Goal: Task Accomplishment & Management: Manage account settings

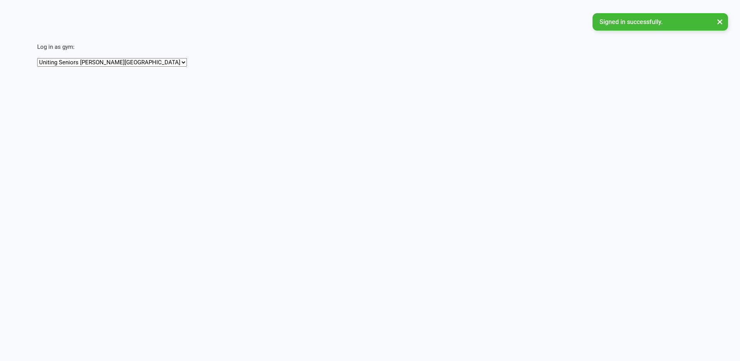
drag, startPoint x: 0, startPoint y: 0, endPoint x: 91, endPoint y: 63, distance: 111.1
click at [91, 63] on select "Uniting Seniors Gym [GEOGRAPHIC_DATA] Uniting Seniors Gym Orange" at bounding box center [112, 62] width 150 height 9
click at [37, 58] on select "Uniting Seniors Gym [GEOGRAPHIC_DATA] Uniting Seniors Gym Orange" at bounding box center [112, 62] width 150 height 9
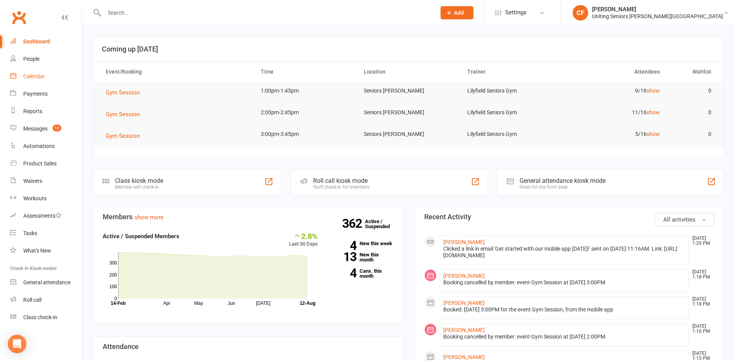
click at [39, 72] on link "Calendar" at bounding box center [46, 76] width 72 height 17
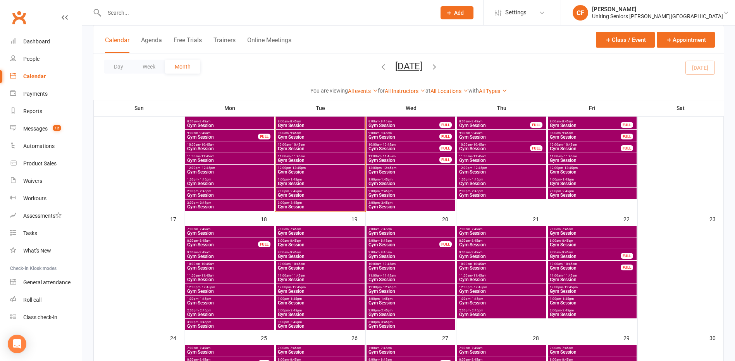
scroll to position [271, 0]
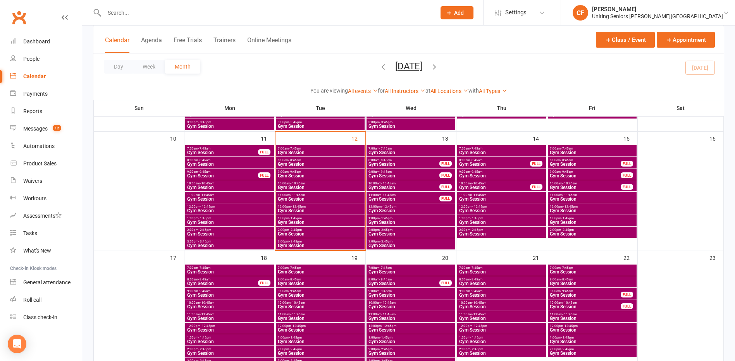
click at [596, 231] on span "2:00pm - 2:45pm" at bounding box center [592, 229] width 86 height 3
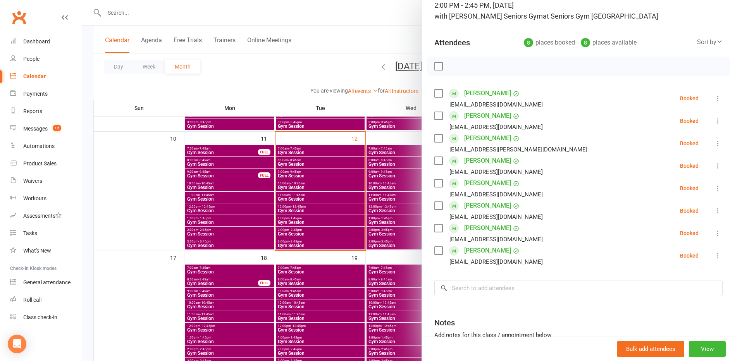
scroll to position [39, 0]
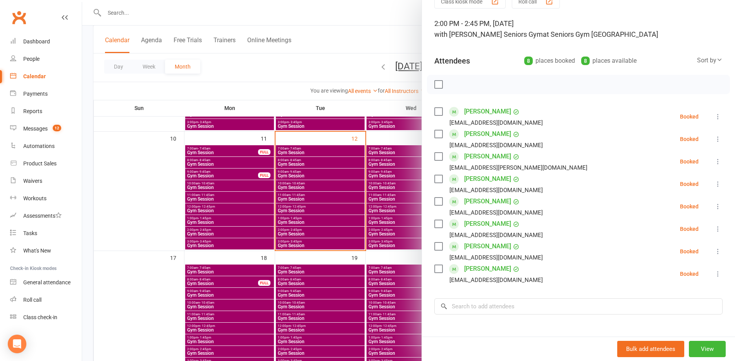
click at [154, 180] on div at bounding box center [408, 180] width 652 height 361
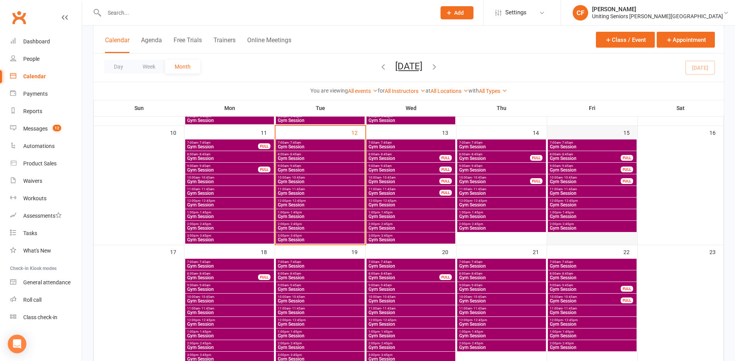
scroll to position [271, 0]
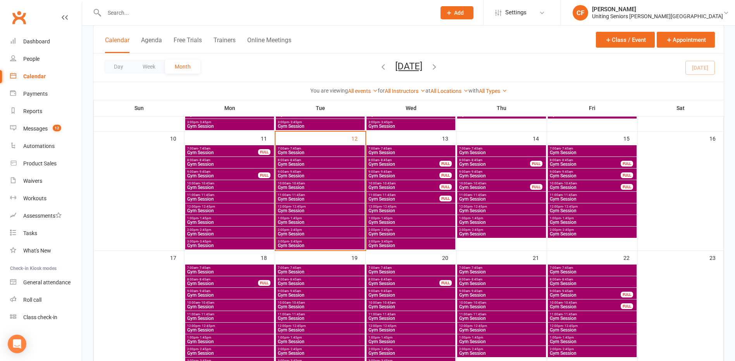
click at [601, 218] on span "1:00pm - 1:45pm" at bounding box center [592, 217] width 86 height 3
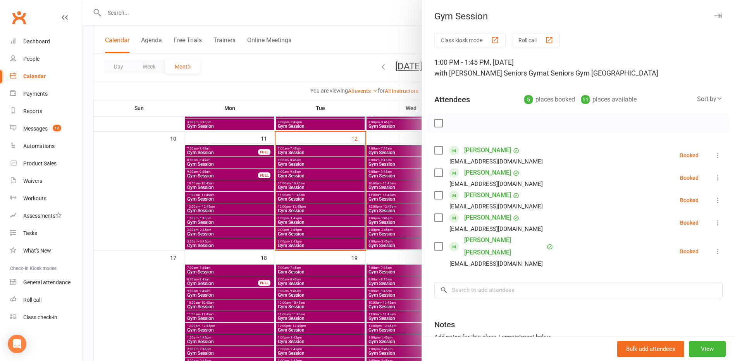
click at [129, 236] on div at bounding box center [408, 180] width 652 height 361
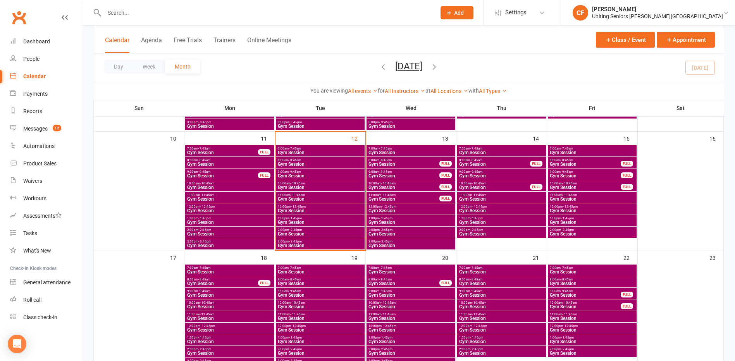
click at [340, 218] on span "1:00pm - 1:45pm" at bounding box center [320, 217] width 86 height 3
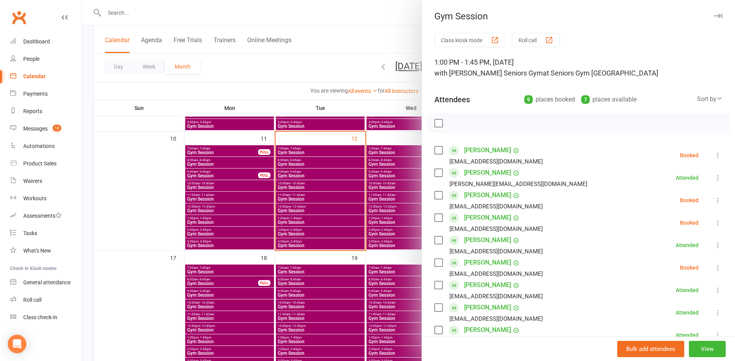
click at [714, 201] on icon at bounding box center [718, 200] width 8 height 8
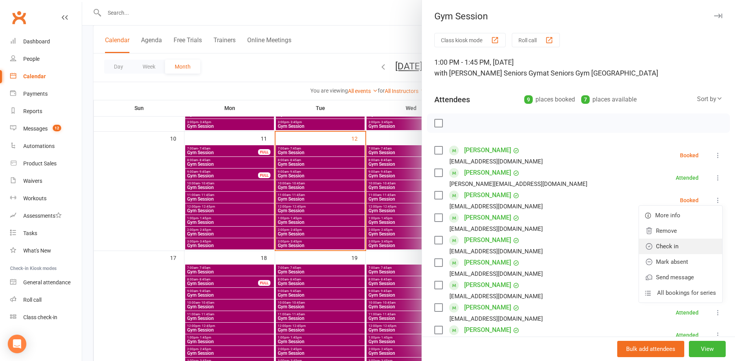
click at [669, 242] on link "Check in" at bounding box center [680, 246] width 83 height 15
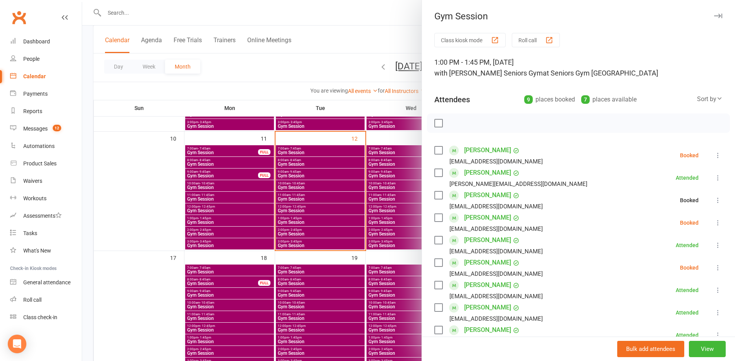
click at [713, 227] on button at bounding box center [717, 222] width 9 height 9
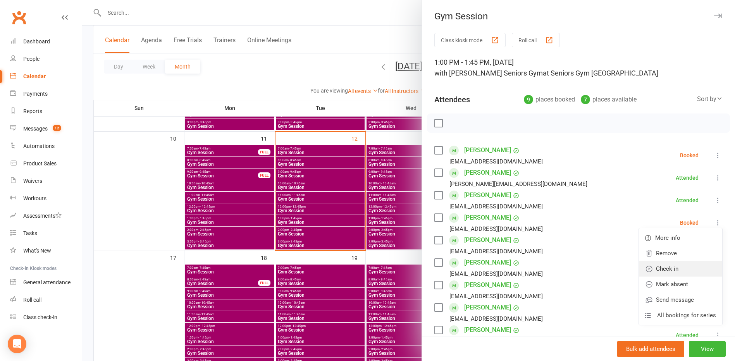
click at [683, 267] on link "Check in" at bounding box center [680, 268] width 83 height 15
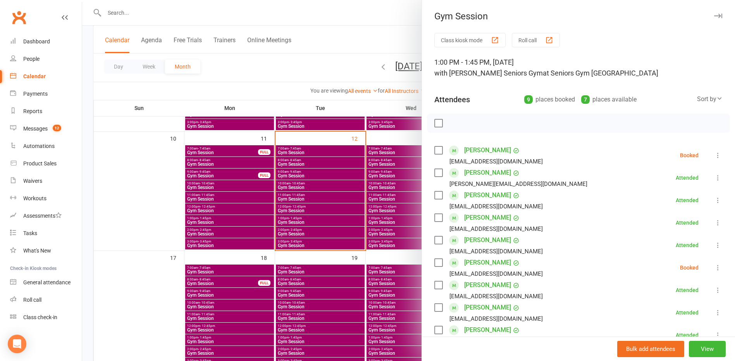
click at [714, 268] on icon at bounding box center [718, 268] width 8 height 8
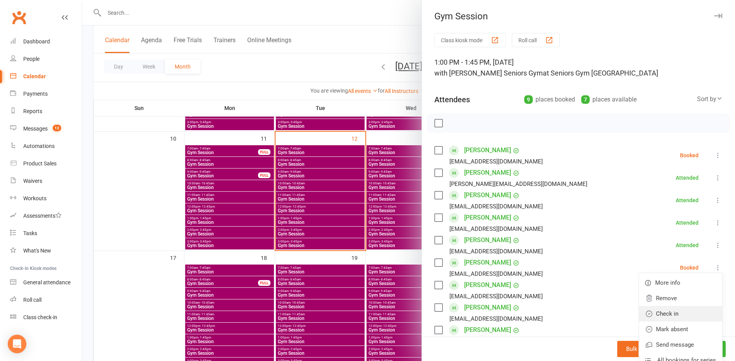
click at [669, 317] on link "Check in" at bounding box center [680, 313] width 83 height 15
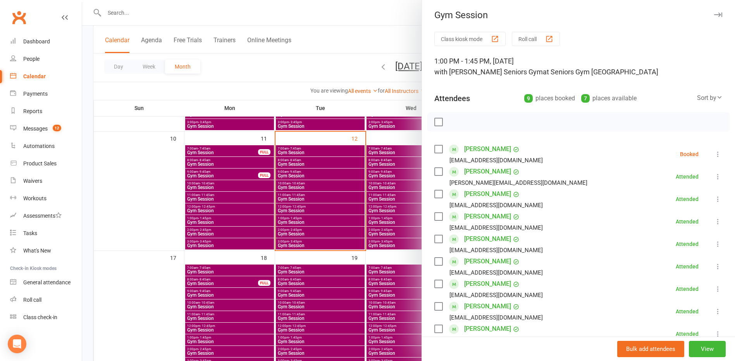
scroll to position [0, 0]
click at [268, 68] on div at bounding box center [408, 180] width 652 height 361
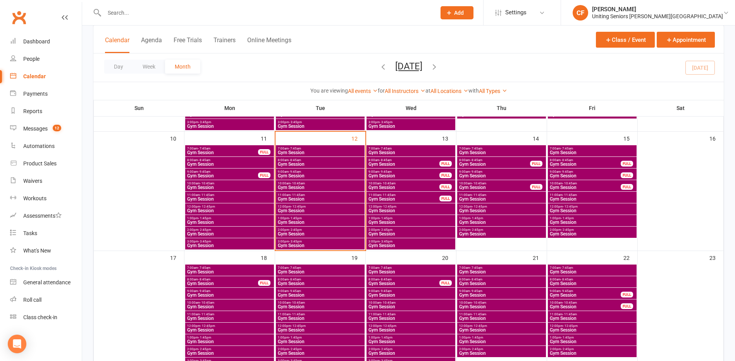
click at [294, 236] on span "Gym Session" at bounding box center [320, 234] width 86 height 5
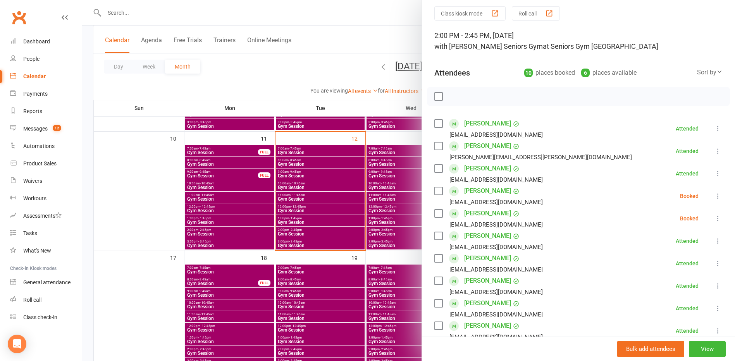
scroll to position [77, 0]
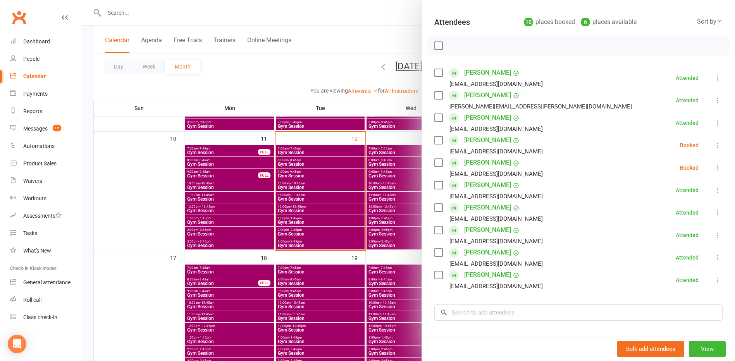
click at [479, 252] on link "Gary Talbot" at bounding box center [487, 252] width 47 height 12
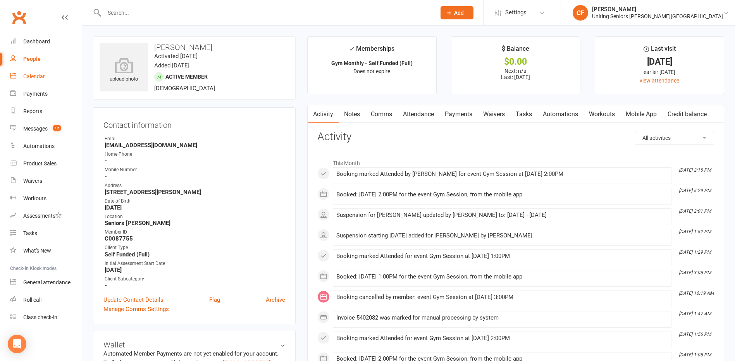
click at [34, 79] on div "Calendar" at bounding box center [34, 76] width 22 height 6
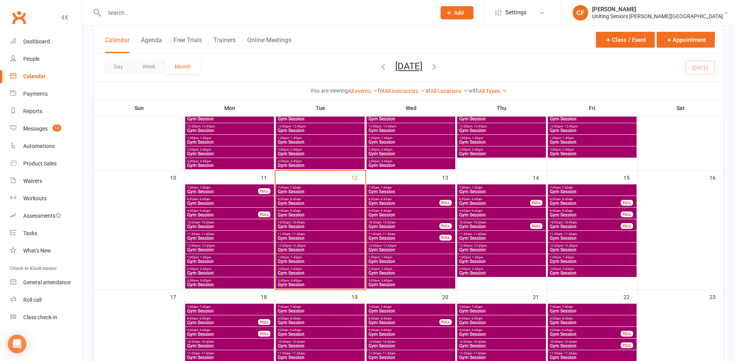
scroll to position [232, 0]
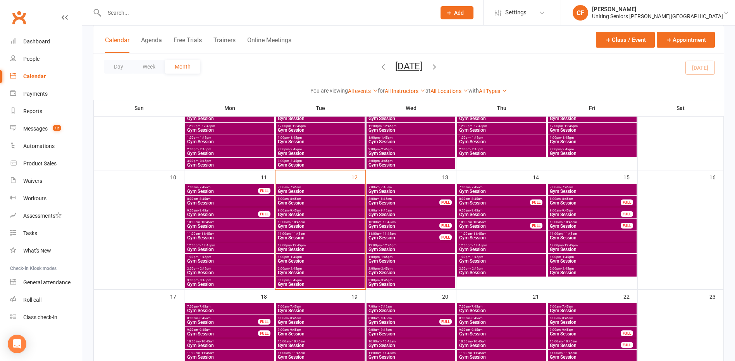
click at [574, 268] on span "2:00pm - 2:45pm" at bounding box center [592, 268] width 86 height 3
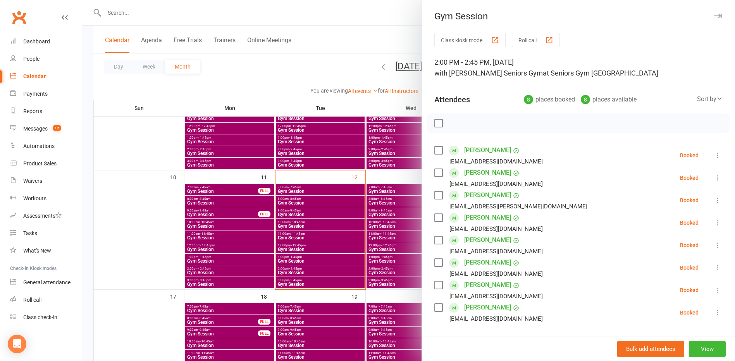
click at [331, 284] on div at bounding box center [408, 180] width 652 height 361
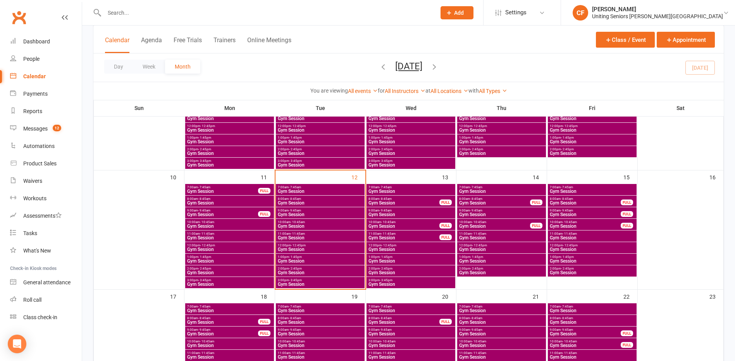
click at [309, 259] on span "Gym Session" at bounding box center [320, 261] width 86 height 5
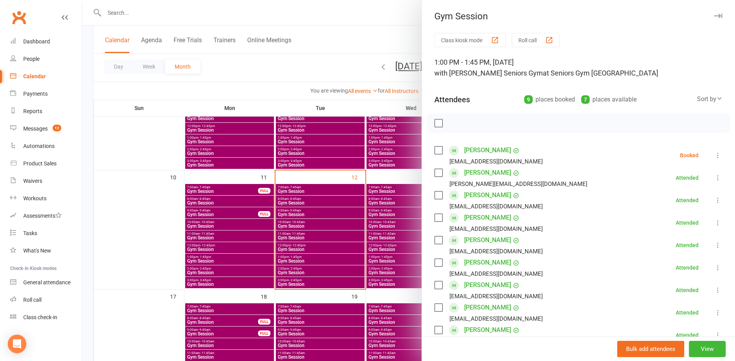
click at [315, 259] on div at bounding box center [408, 180] width 652 height 361
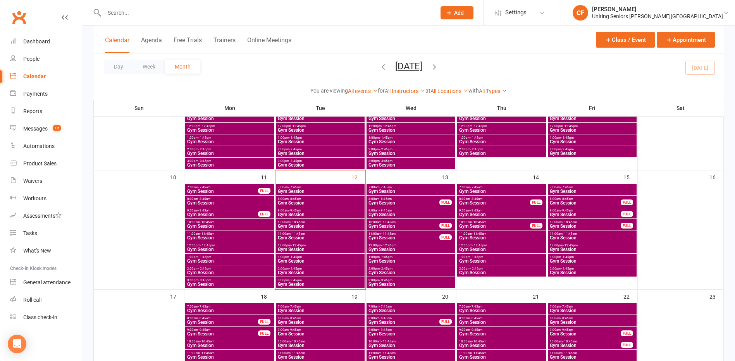
click at [601, 238] on span "Gym Session" at bounding box center [592, 237] width 86 height 5
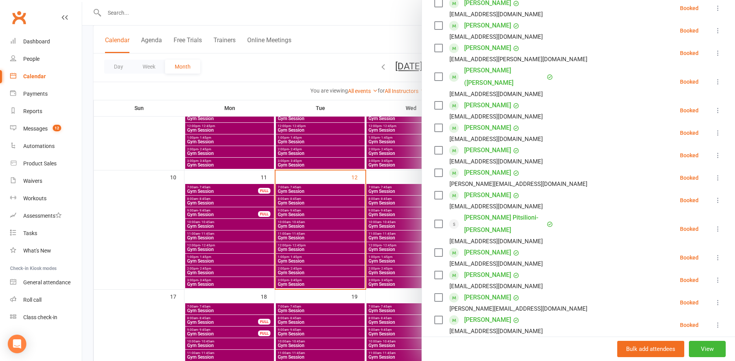
scroll to position [194, 0]
click at [300, 257] on div at bounding box center [408, 180] width 652 height 361
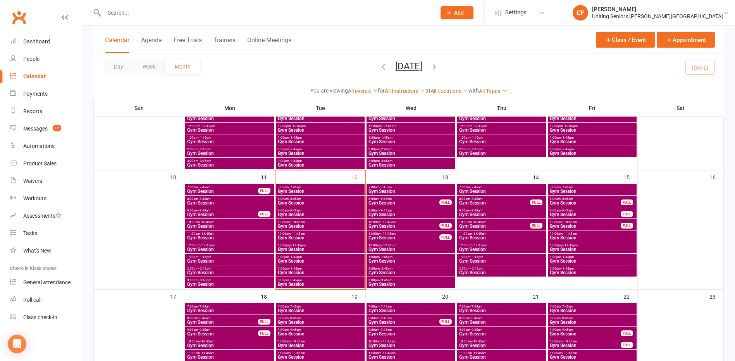
click at [581, 256] on span "1:00pm - 1:45pm" at bounding box center [592, 256] width 86 height 3
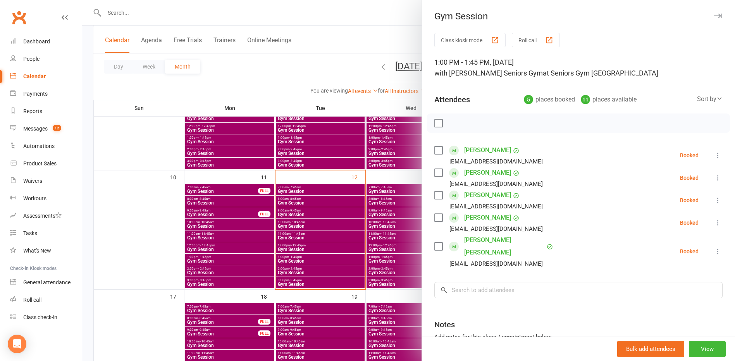
click at [714, 154] on icon at bounding box center [718, 155] width 8 height 8
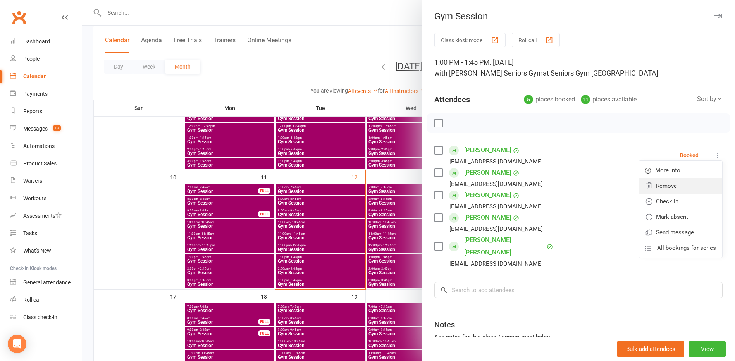
click at [676, 184] on link "Remove" at bounding box center [680, 185] width 83 height 15
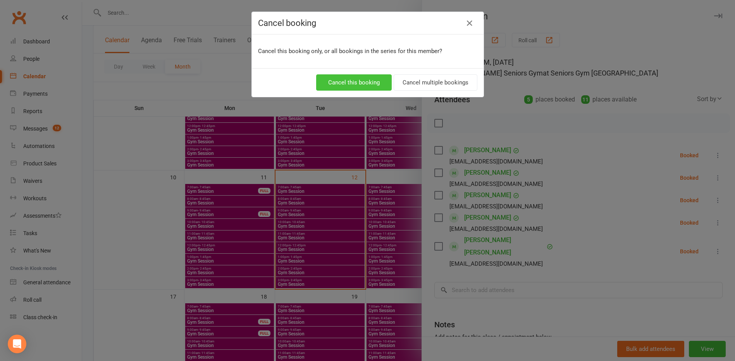
click at [379, 84] on button "Cancel this booking" at bounding box center [354, 82] width 76 height 16
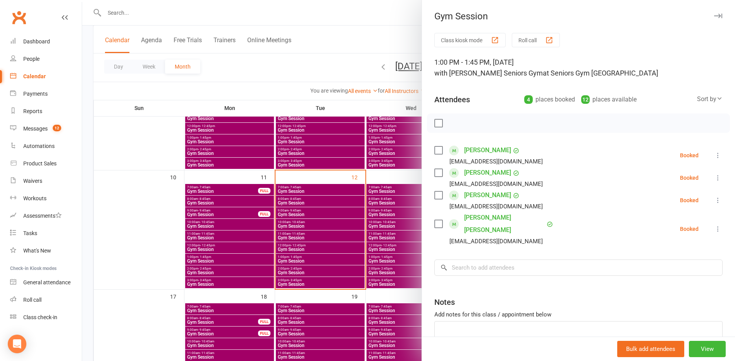
click at [150, 169] on div at bounding box center [408, 180] width 652 height 361
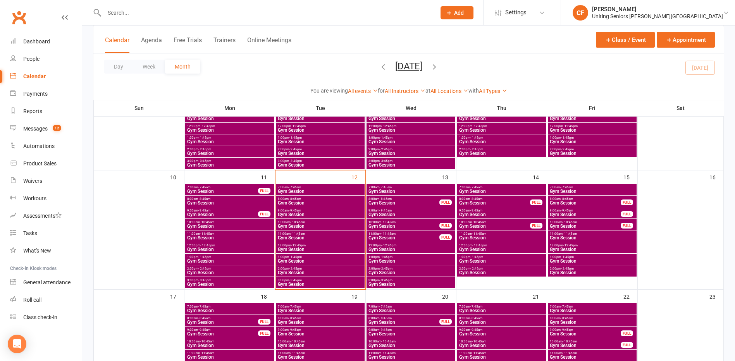
click at [616, 268] on span "2:00pm - 2:45pm" at bounding box center [592, 268] width 86 height 3
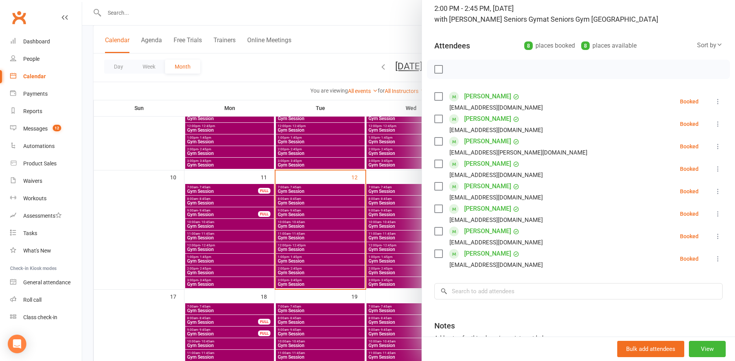
scroll to position [77, 0]
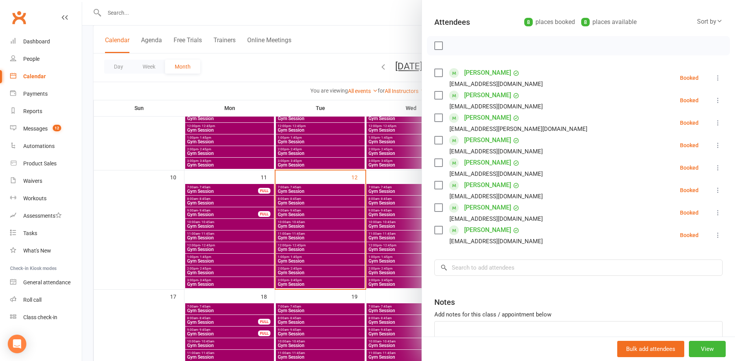
click at [208, 276] on div at bounding box center [408, 180] width 652 height 361
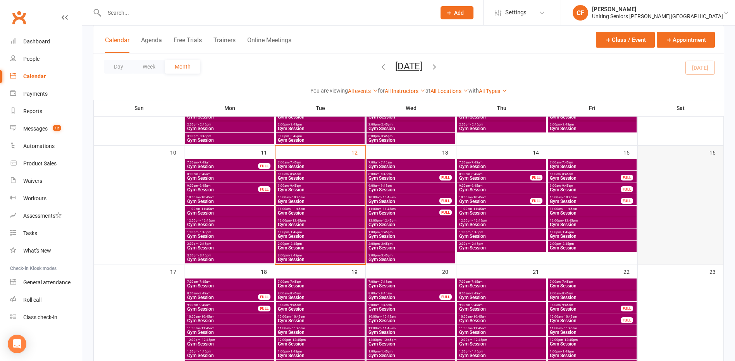
scroll to position [348, 0]
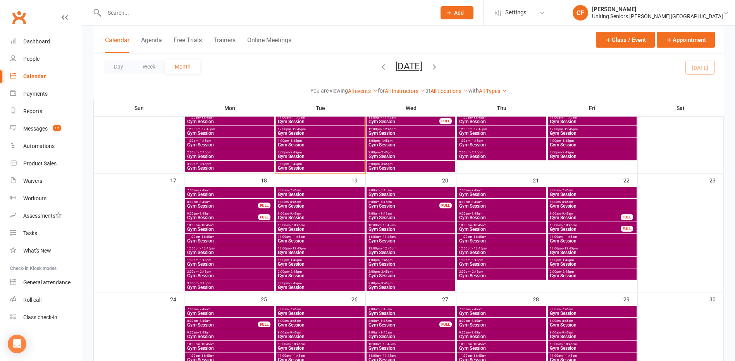
click at [573, 259] on span "- 1:45pm" at bounding box center [567, 259] width 13 height 3
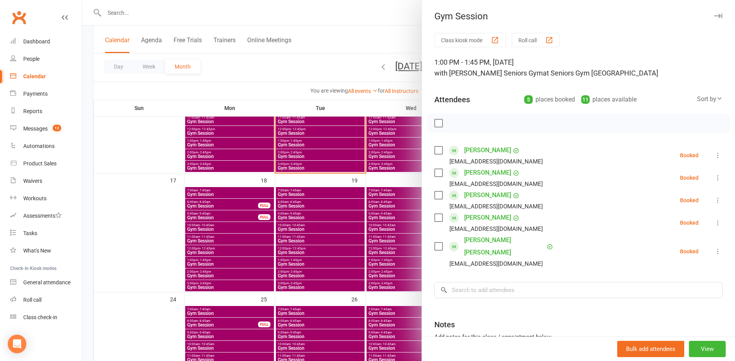
click at [146, 184] on div at bounding box center [408, 180] width 652 height 361
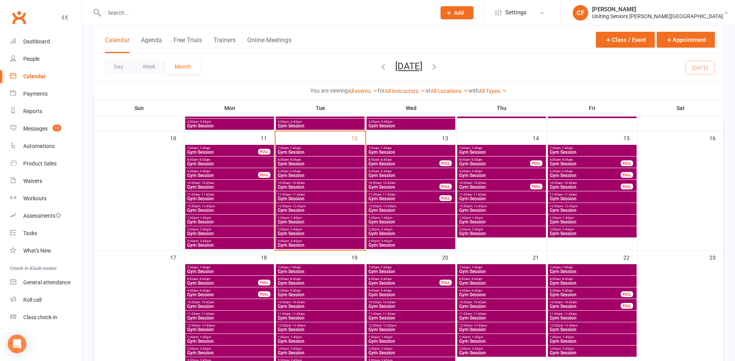
scroll to position [271, 0]
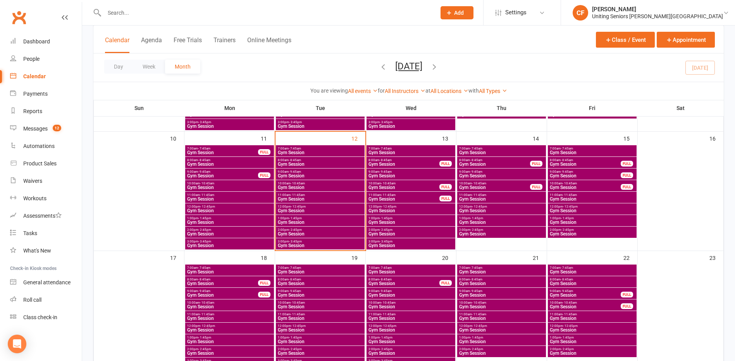
click at [396, 151] on span "Gym Session" at bounding box center [411, 152] width 86 height 5
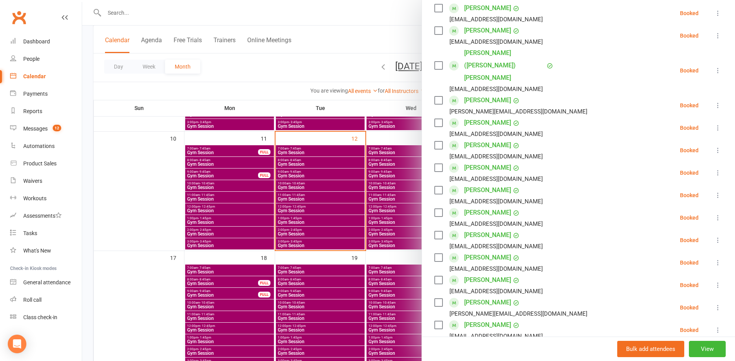
scroll to position [155, 0]
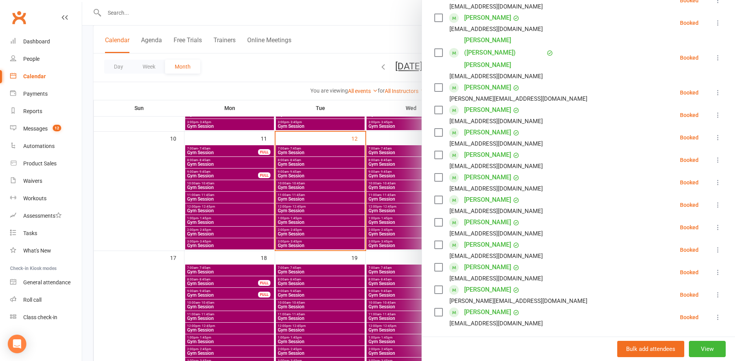
click at [328, 227] on div at bounding box center [408, 180] width 652 height 361
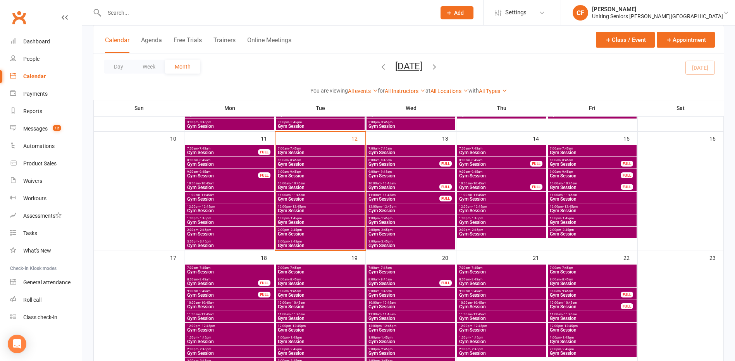
click at [398, 163] on span "Gym Session" at bounding box center [404, 164] width 72 height 5
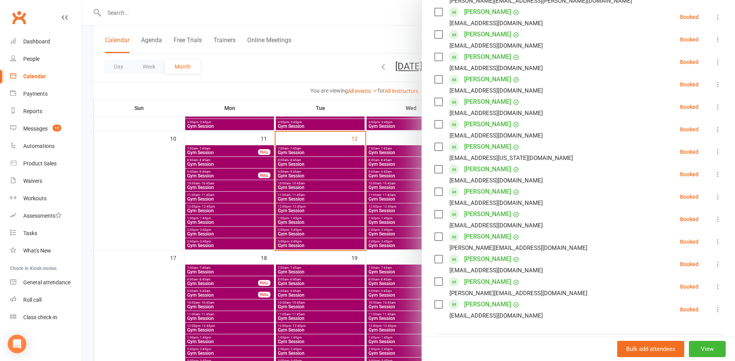
scroll to position [232, 0]
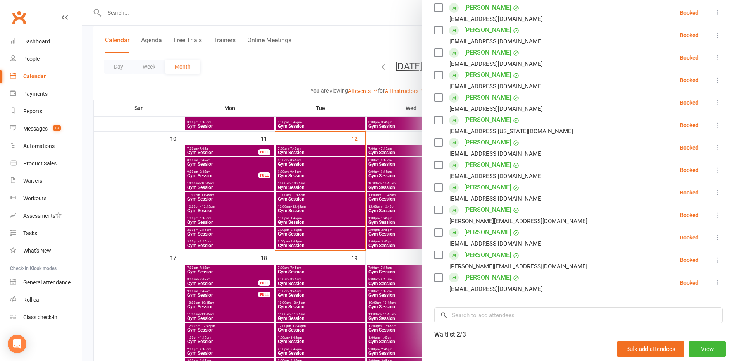
click at [400, 232] on div at bounding box center [408, 180] width 652 height 361
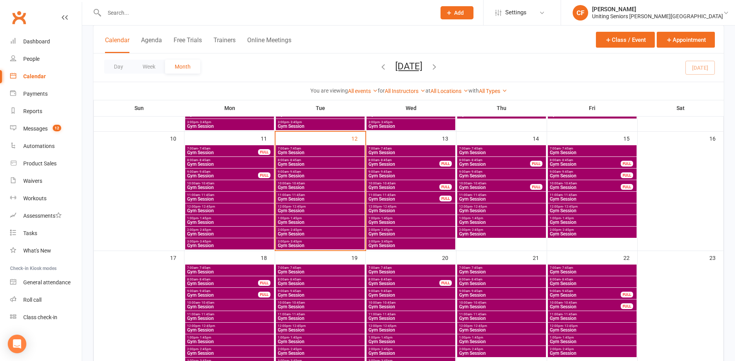
click at [402, 174] on span "Gym Session" at bounding box center [411, 175] width 86 height 5
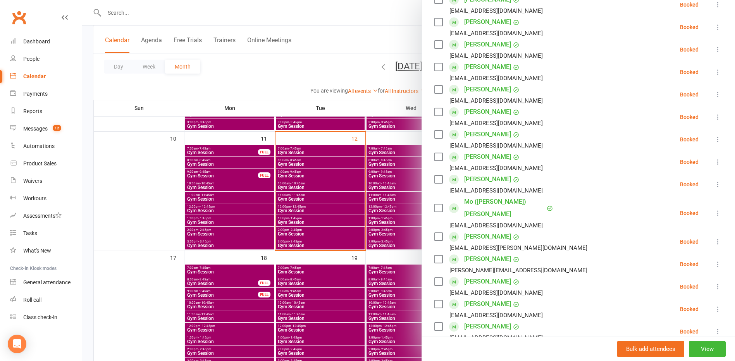
scroll to position [194, 0]
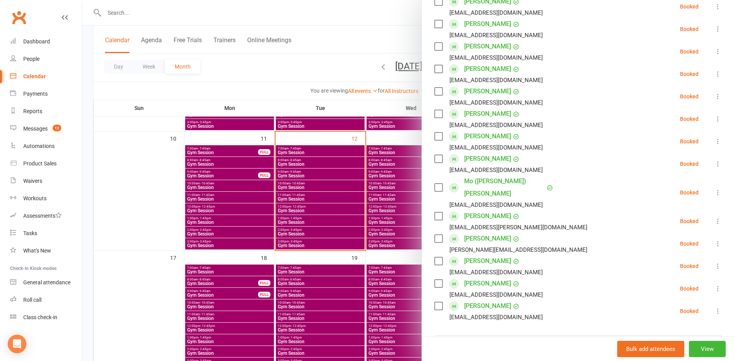
click at [330, 225] on div at bounding box center [408, 180] width 652 height 361
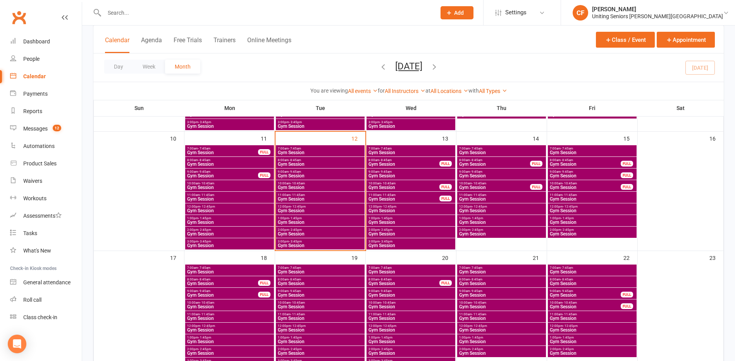
click at [400, 187] on span "Gym Session" at bounding box center [404, 187] width 72 height 5
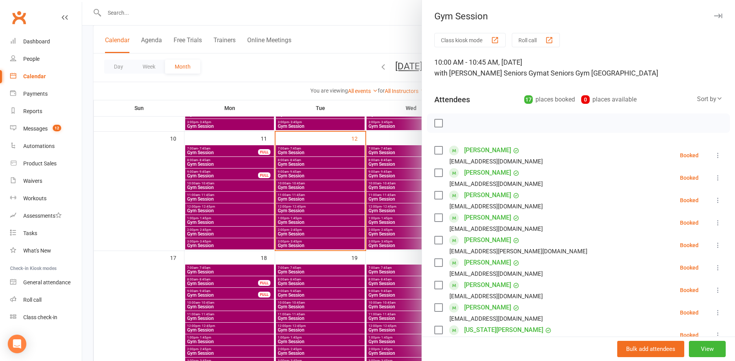
click at [495, 239] on link "Menaka Cooke" at bounding box center [487, 240] width 47 height 12
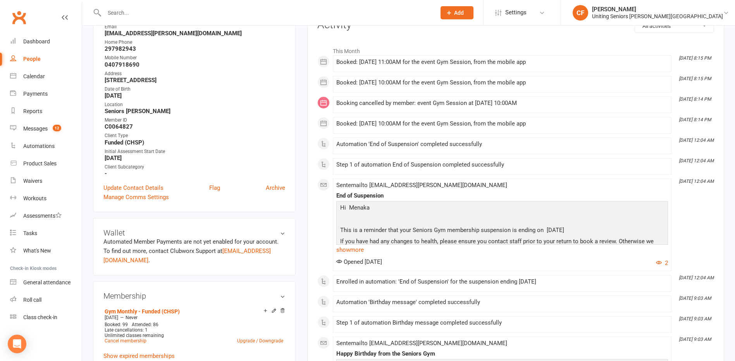
scroll to position [116, 0]
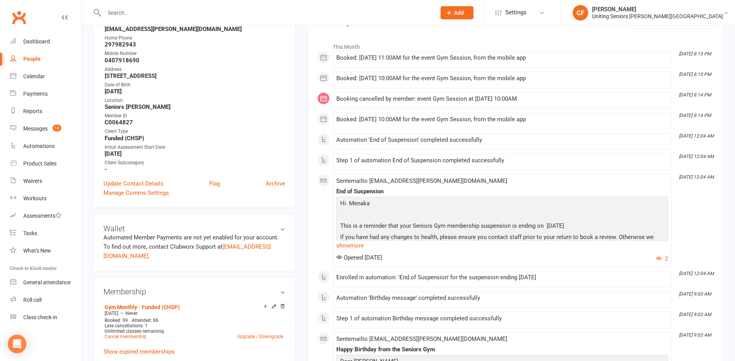
click at [355, 247] on link "show more" at bounding box center [501, 245] width 331 height 11
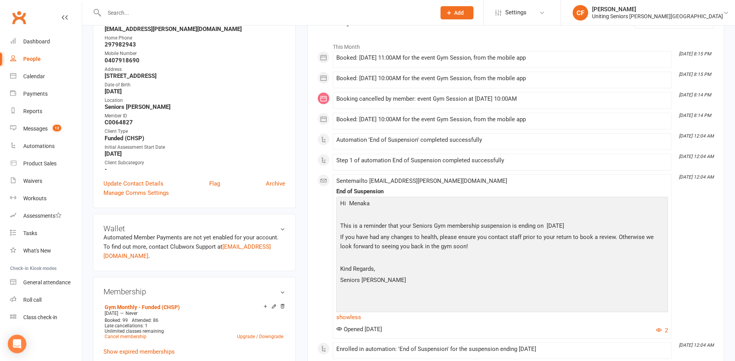
click at [351, 318] on link "show less" at bounding box center [501, 317] width 331 height 11
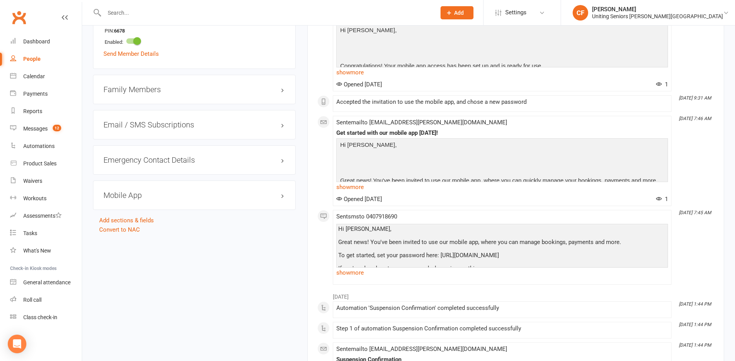
scroll to position [697, 0]
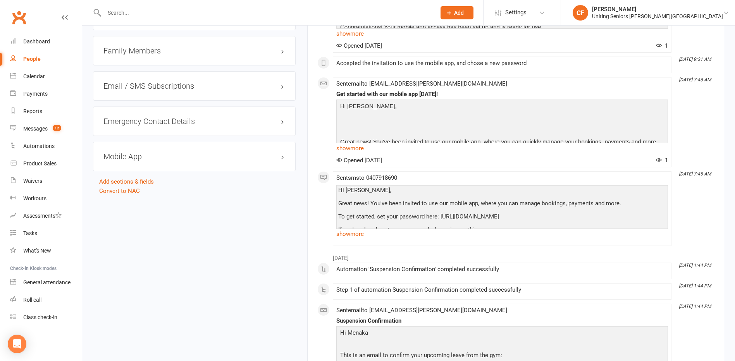
click at [278, 153] on h3 "Mobile App" at bounding box center [194, 156] width 182 height 9
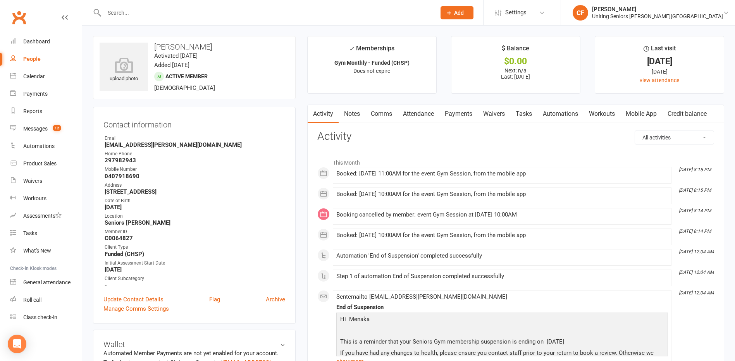
scroll to position [0, 0]
click at [46, 132] on link "Messages 12" at bounding box center [46, 128] width 72 height 17
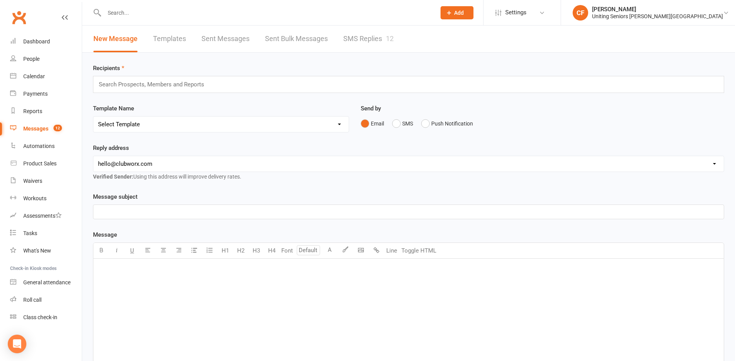
click at [214, 40] on link "Sent Messages" at bounding box center [225, 39] width 48 height 27
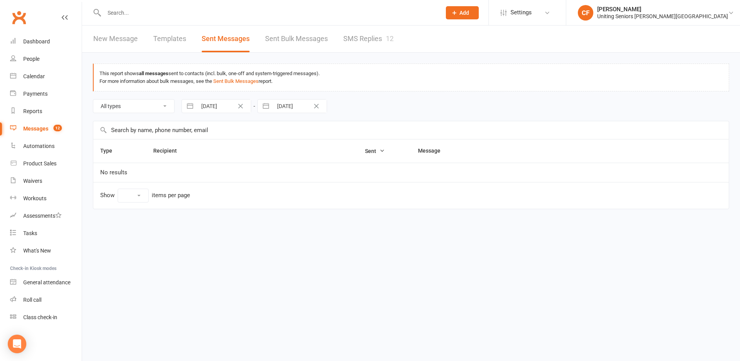
select select "10"
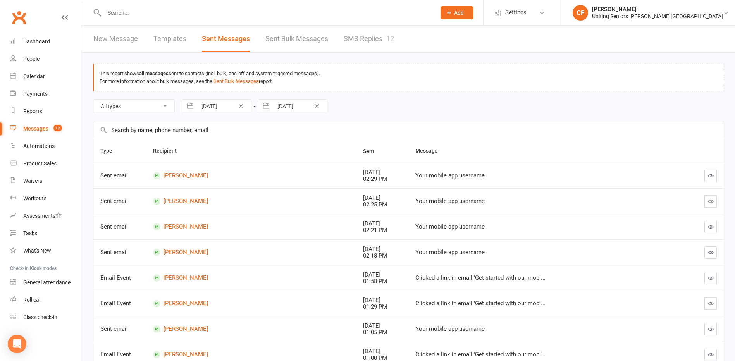
click at [101, 36] on link "New Message" at bounding box center [115, 39] width 45 height 27
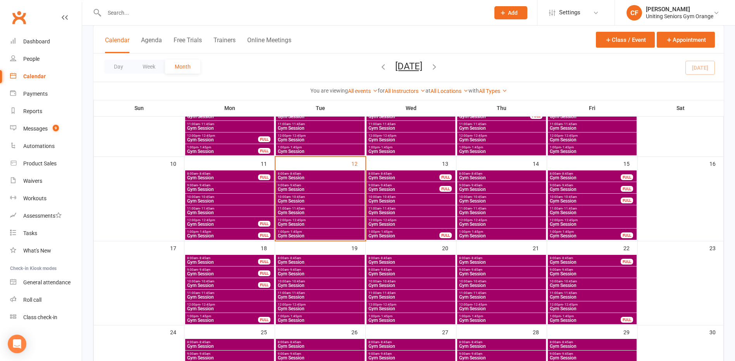
scroll to position [194, 0]
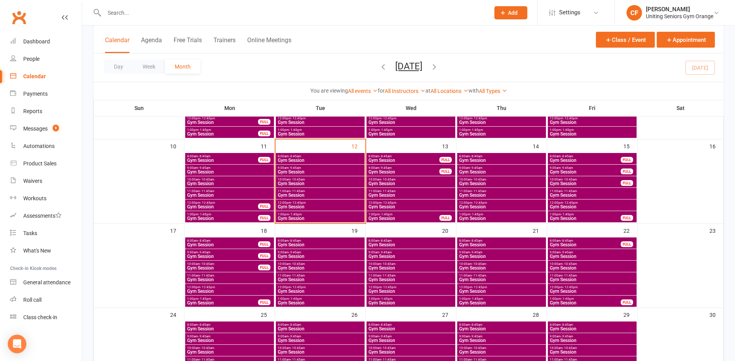
click at [347, 160] on span "Gym Session" at bounding box center [320, 160] width 86 height 5
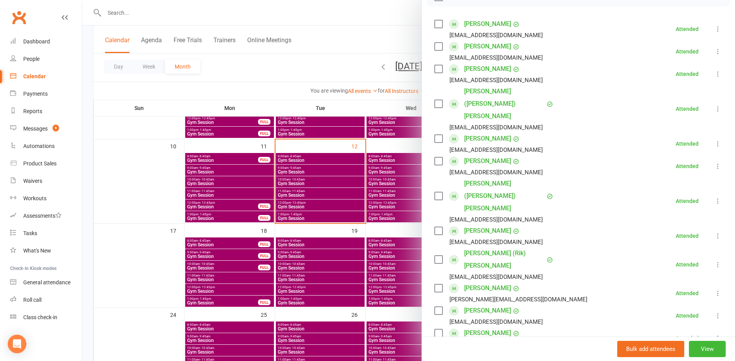
scroll to position [155, 0]
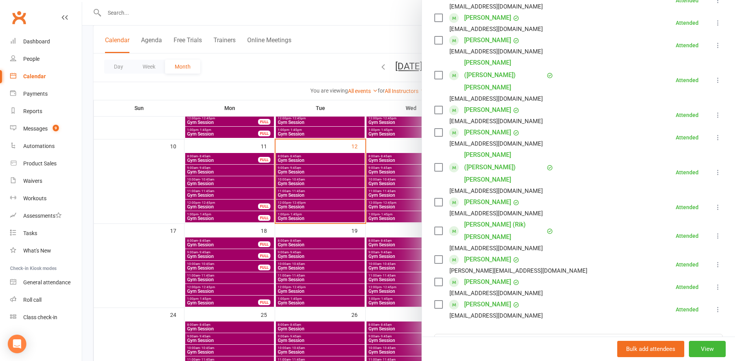
drag, startPoint x: 276, startPoint y: 210, endPoint x: 288, endPoint y: 203, distance: 13.9
click at [276, 210] on div at bounding box center [408, 180] width 652 height 361
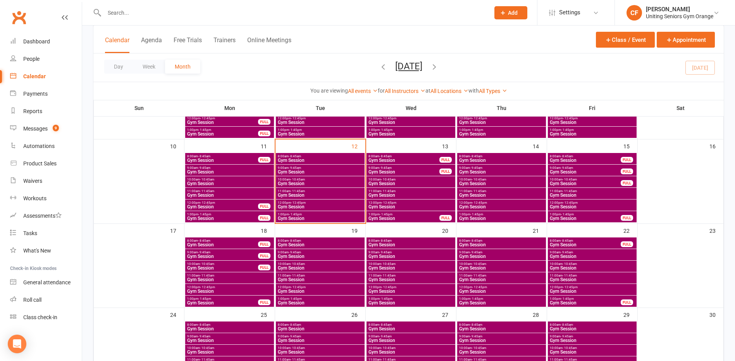
click at [311, 170] on span "Gym Session" at bounding box center [320, 172] width 86 height 5
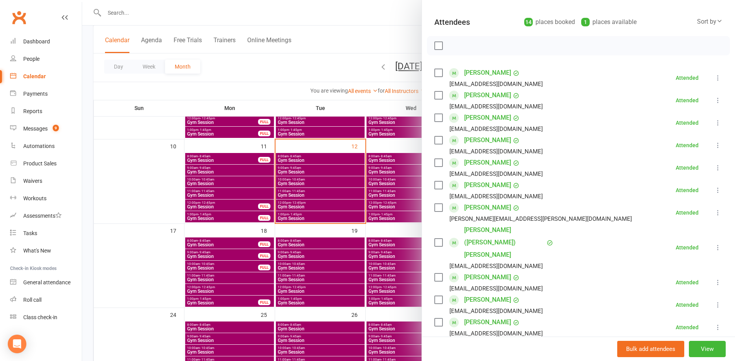
scroll to position [116, 0]
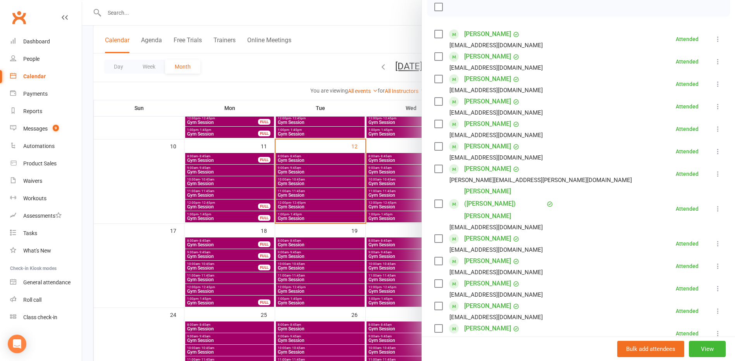
click at [303, 189] on div at bounding box center [408, 180] width 652 height 361
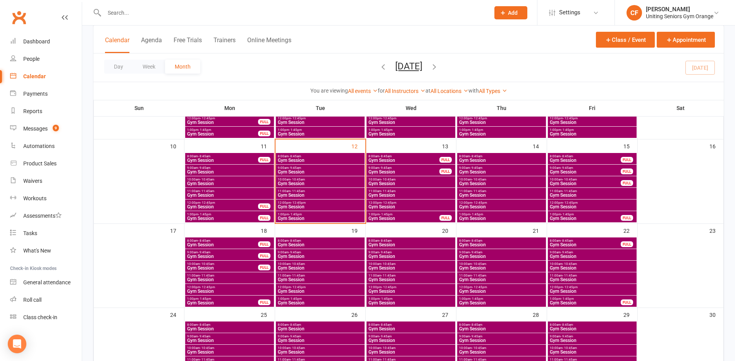
click at [304, 193] on span "Gym Session" at bounding box center [320, 195] width 86 height 5
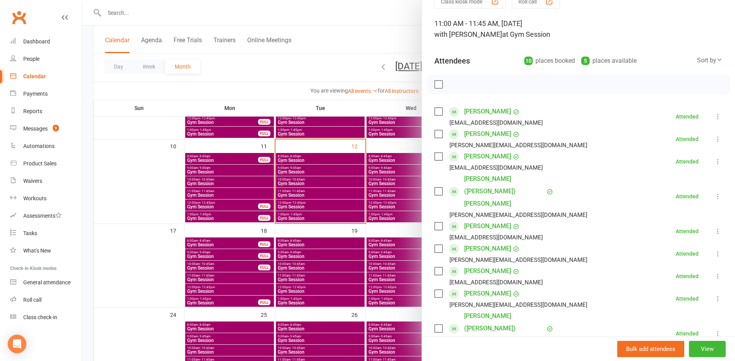
scroll to position [77, 0]
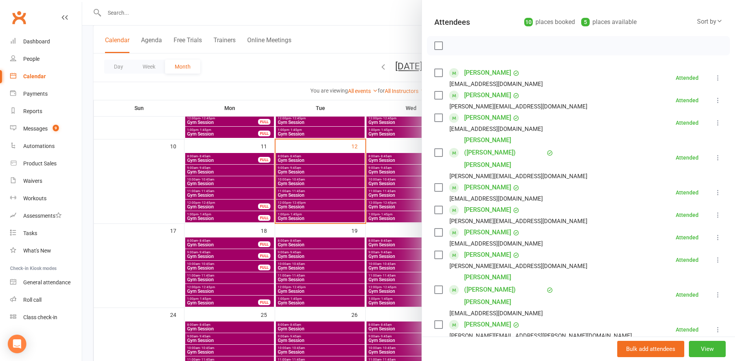
click at [309, 206] on div at bounding box center [408, 180] width 652 height 361
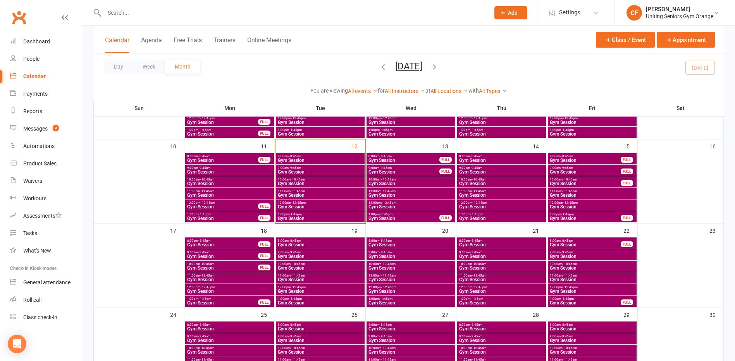
click at [308, 214] on span "1:00pm - 1:45pm" at bounding box center [320, 214] width 86 height 3
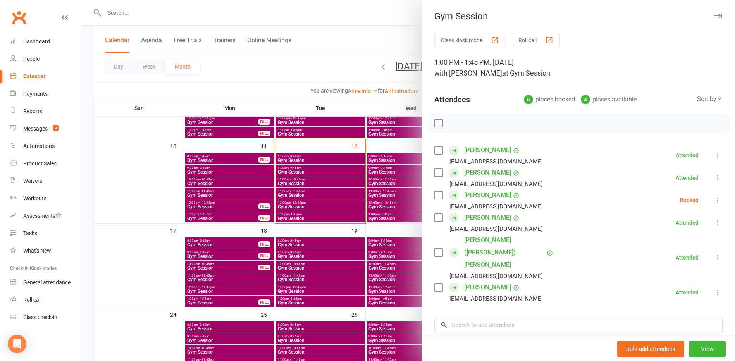
drag, startPoint x: 371, startPoint y: 237, endPoint x: 357, endPoint y: 237, distance: 14.0
click at [370, 237] on div at bounding box center [408, 180] width 652 height 361
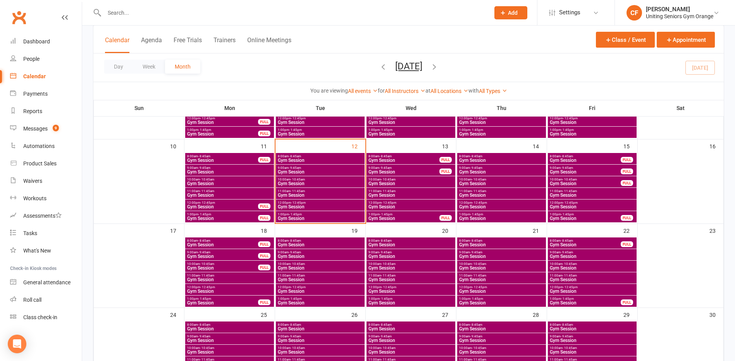
click at [241, 218] on span "Gym Session" at bounding box center [223, 218] width 72 height 5
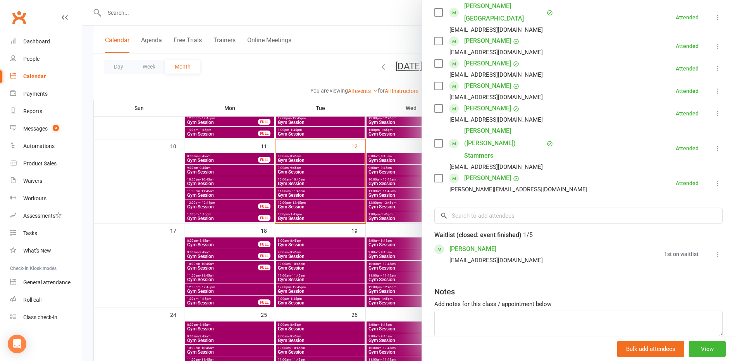
scroll to position [235, 0]
click at [353, 250] on div at bounding box center [408, 180] width 652 height 361
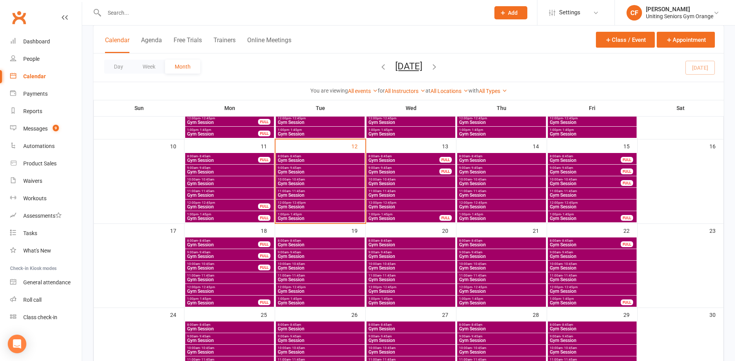
click at [312, 216] on span "Gym Session" at bounding box center [320, 218] width 86 height 5
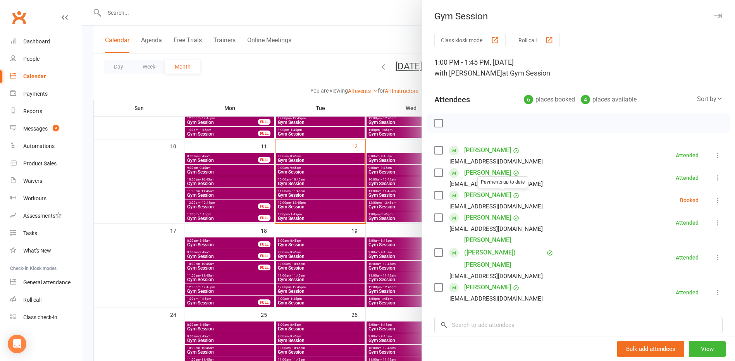
click at [291, 213] on div at bounding box center [408, 180] width 652 height 361
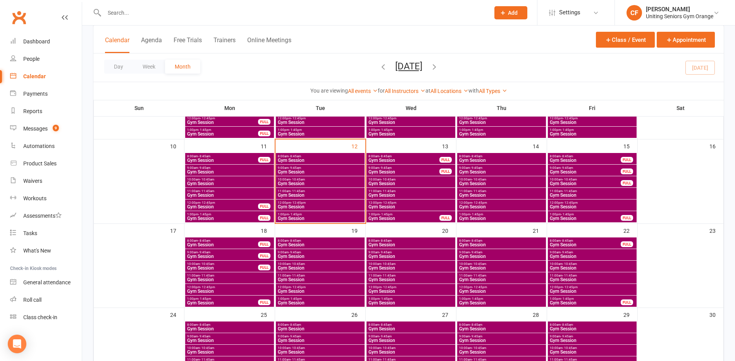
click at [252, 216] on span "Gym Session" at bounding box center [223, 218] width 72 height 5
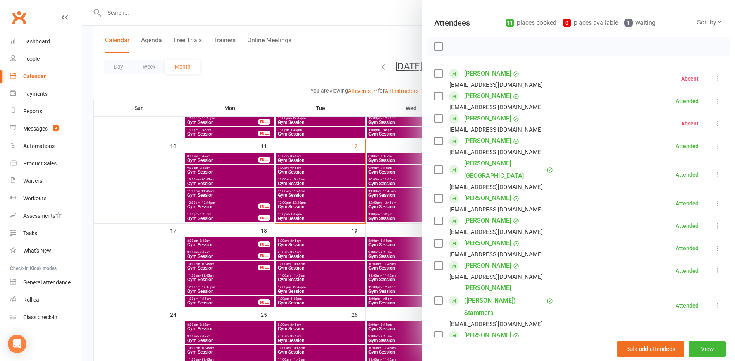
scroll to position [77, 0]
click at [120, 149] on div at bounding box center [408, 180] width 652 height 361
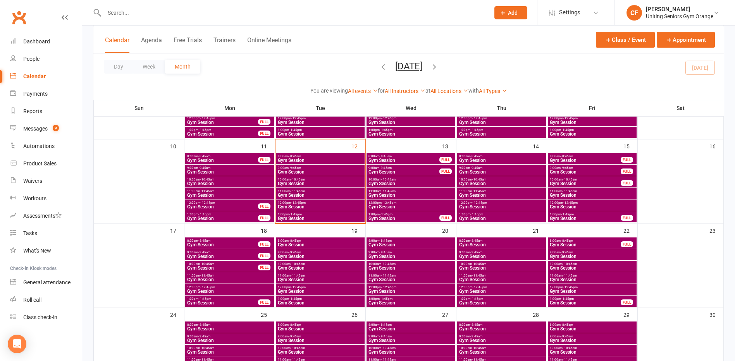
click at [175, 11] on input "text" at bounding box center [293, 12] width 382 height 11
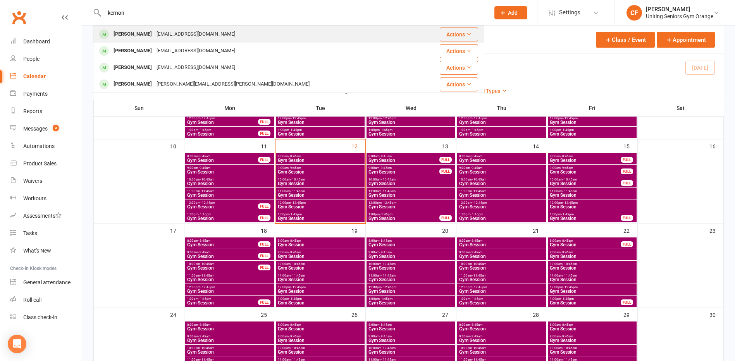
type input "kernon"
click at [226, 31] on div "Kernon Bigwood rossbigwood@gmail.com" at bounding box center [256, 34] width 324 height 16
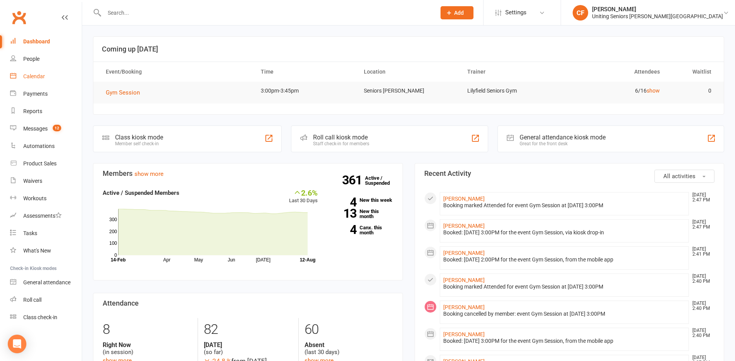
click at [38, 78] on div "Calendar" at bounding box center [34, 76] width 22 height 6
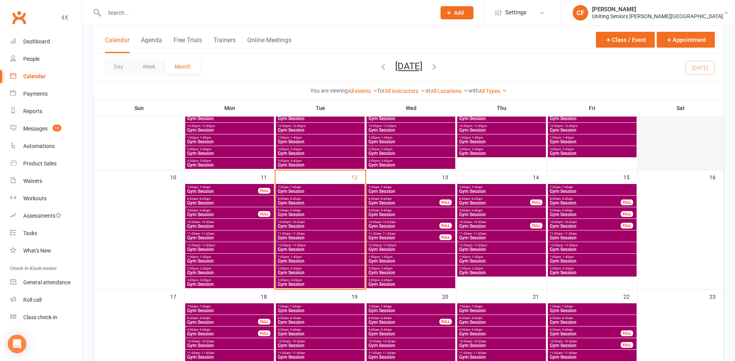
scroll to position [271, 0]
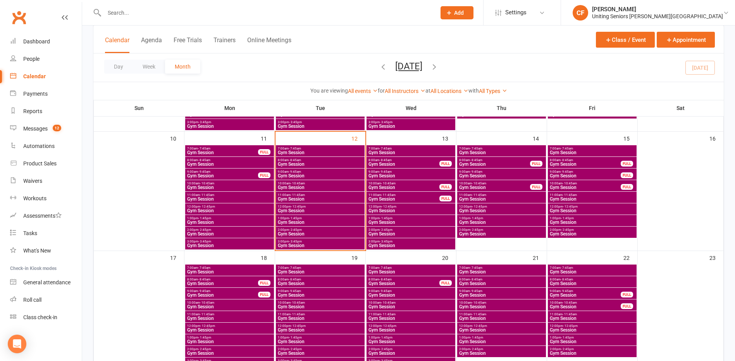
click at [395, 219] on span "1:00pm - 1:45pm" at bounding box center [411, 217] width 86 height 3
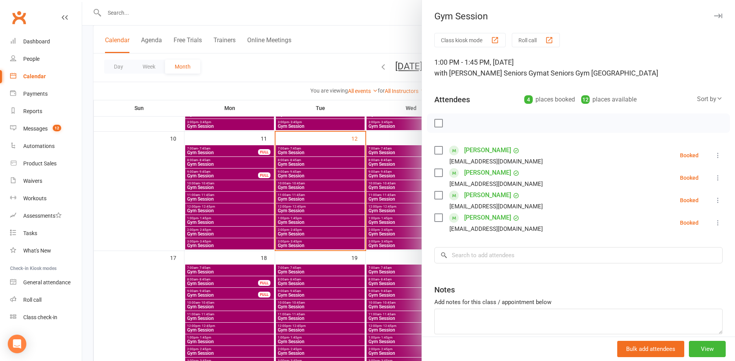
click at [154, 179] on div at bounding box center [408, 180] width 652 height 361
